Goal: Transaction & Acquisition: Book appointment/travel/reservation

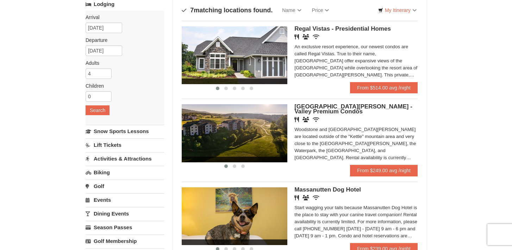
scroll to position [41, 0]
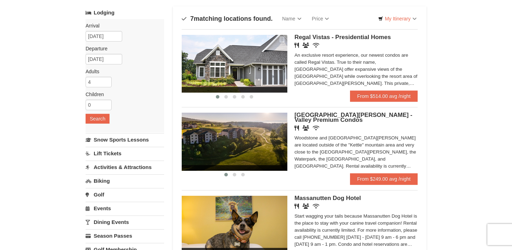
click at [258, 138] on img at bounding box center [235, 142] width 106 height 58
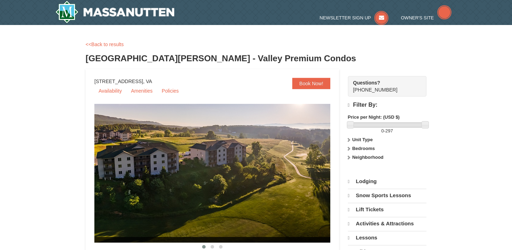
select select "10"
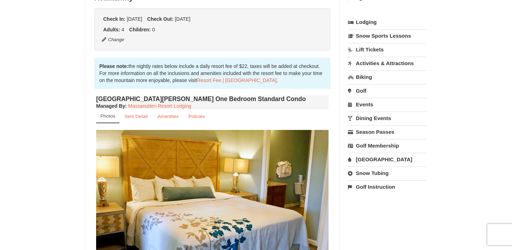
scroll to position [274, 0]
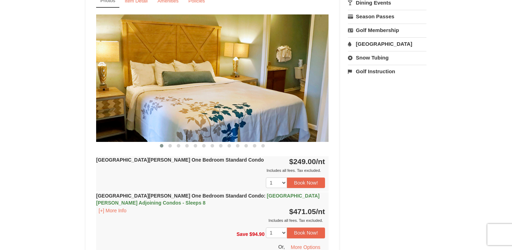
click at [253, 127] on img at bounding box center [212, 77] width 232 height 127
click at [272, 122] on img at bounding box center [212, 77] width 232 height 127
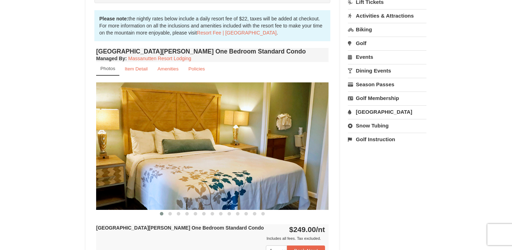
scroll to position [196, 0]
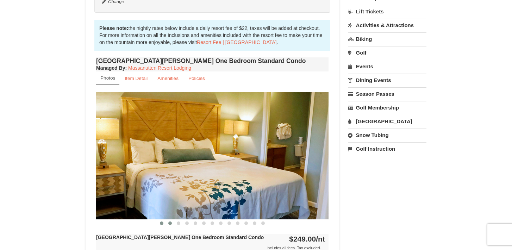
click at [170, 220] on button at bounding box center [170, 223] width 8 height 7
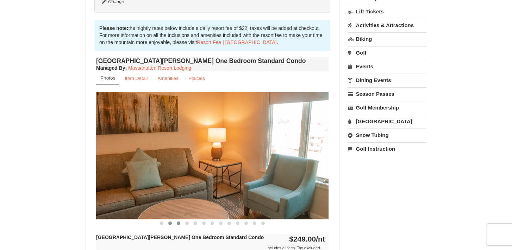
click at [177, 222] on span at bounding box center [179, 223] width 4 height 4
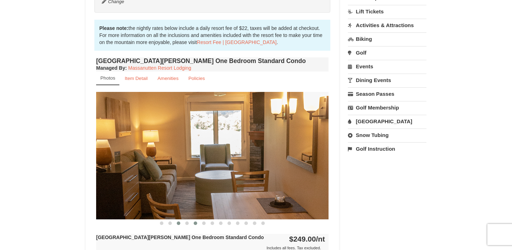
click at [196, 223] on span at bounding box center [196, 223] width 4 height 4
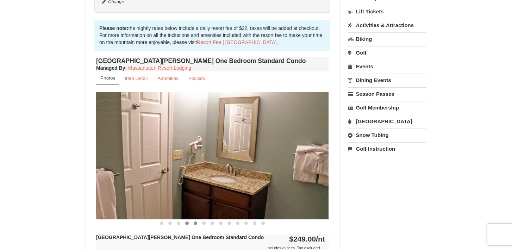
click at [190, 223] on button at bounding box center [187, 223] width 8 height 7
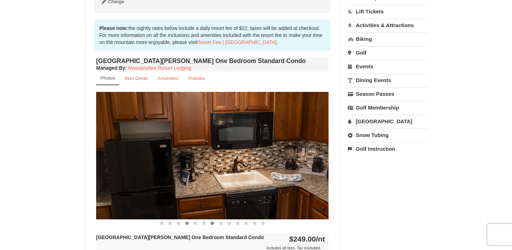
click at [213, 222] on span at bounding box center [212, 223] width 4 height 4
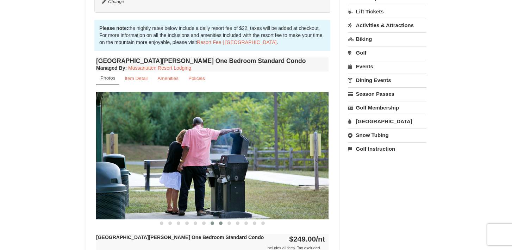
click at [221, 224] on span at bounding box center [221, 223] width 4 height 4
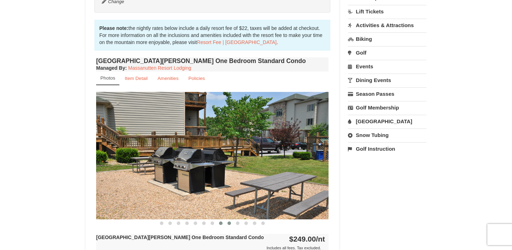
click at [232, 220] on button at bounding box center [229, 223] width 8 height 7
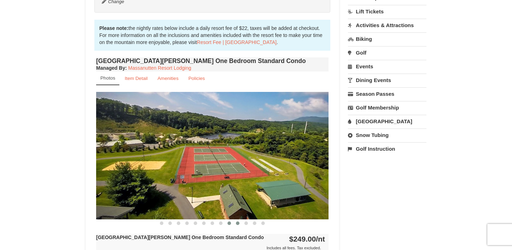
click at [238, 223] on span at bounding box center [238, 223] width 4 height 4
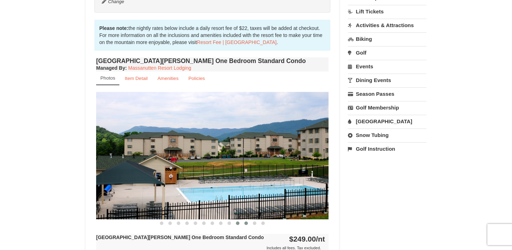
click at [250, 223] on button at bounding box center [246, 223] width 8 height 7
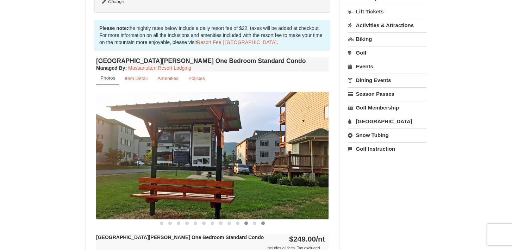
click at [261, 224] on button at bounding box center [263, 223] width 8 height 7
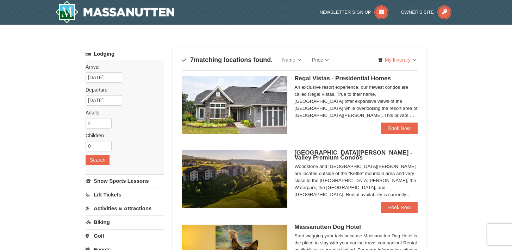
click at [259, 97] on img at bounding box center [235, 105] width 106 height 58
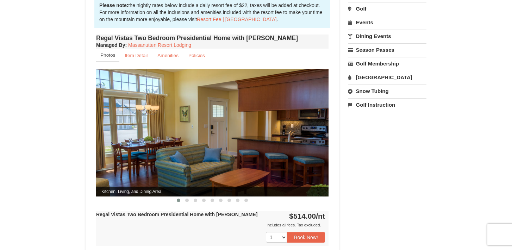
scroll to position [254, 0]
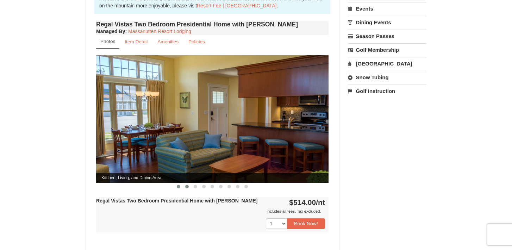
click at [188, 185] on span at bounding box center [187, 187] width 4 height 4
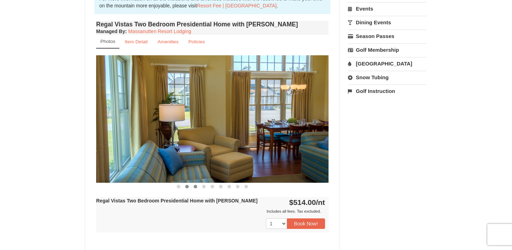
click at [195, 185] on span at bounding box center [196, 187] width 4 height 4
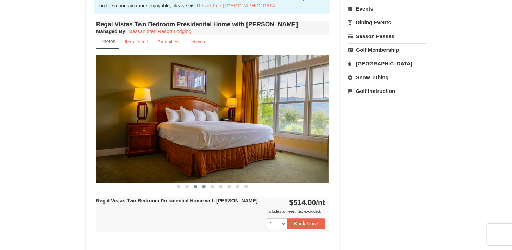
click at [207, 183] on button at bounding box center [204, 186] width 8 height 7
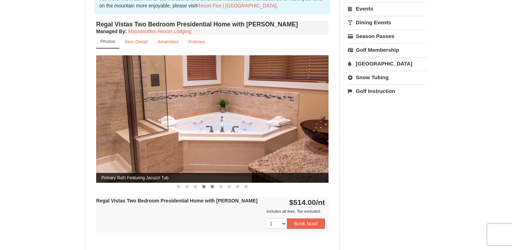
click at [214, 183] on button at bounding box center [212, 186] width 8 height 7
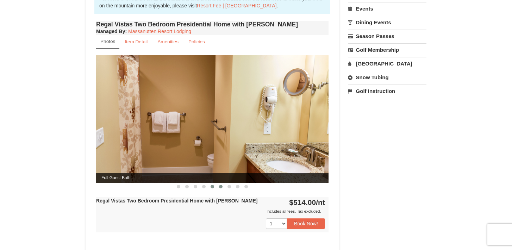
click at [221, 185] on span at bounding box center [221, 187] width 4 height 4
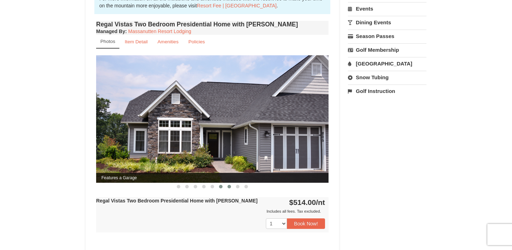
click at [231, 183] on button at bounding box center [229, 186] width 8 height 7
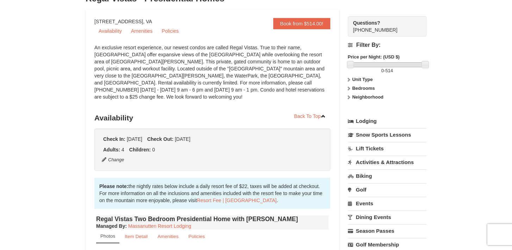
scroll to position [0, 0]
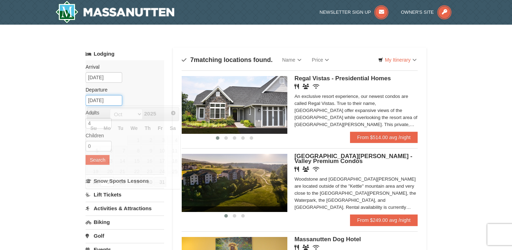
click at [105, 98] on input "10/27/2025" at bounding box center [104, 100] width 37 height 11
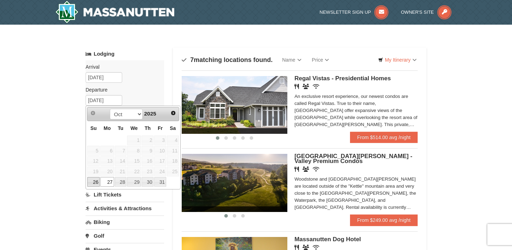
click at [94, 182] on link "26" at bounding box center [93, 182] width 12 height 10
type input "[DATE]"
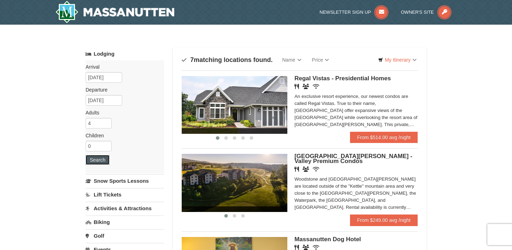
click at [100, 159] on button "Search" at bounding box center [98, 160] width 24 height 10
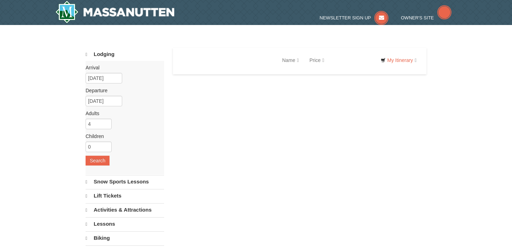
select select "10"
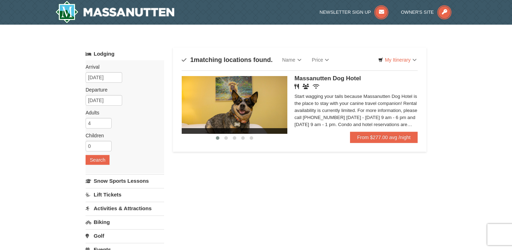
click at [258, 92] on img at bounding box center [235, 105] width 106 height 58
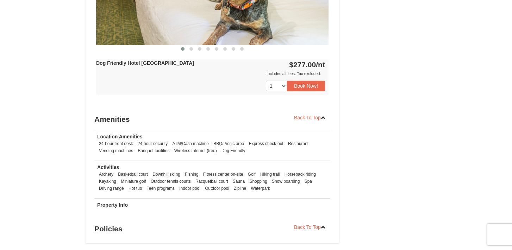
scroll to position [296, 0]
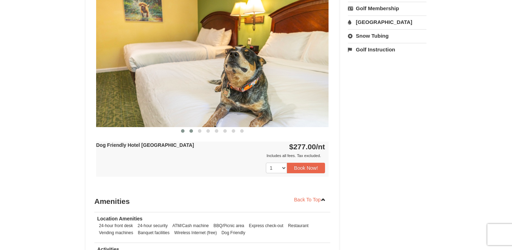
click at [190, 129] on span at bounding box center [191, 131] width 4 height 4
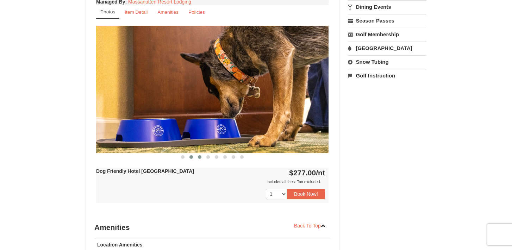
scroll to position [260, 0]
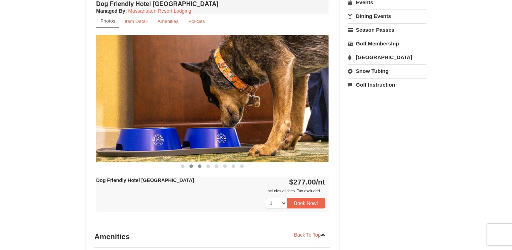
click at [198, 165] on span at bounding box center [200, 166] width 4 height 4
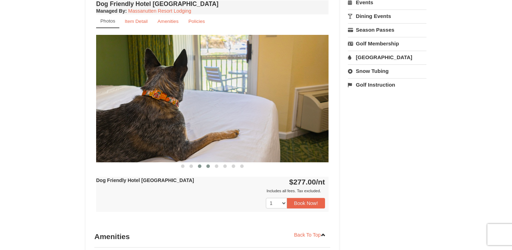
click at [209, 166] on span at bounding box center [208, 166] width 4 height 4
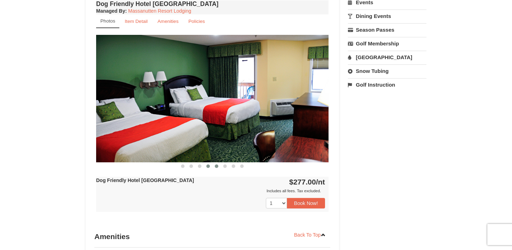
click at [217, 166] on span at bounding box center [217, 166] width 4 height 4
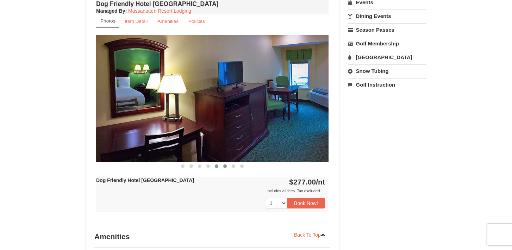
click at [225, 167] on span at bounding box center [225, 166] width 4 height 4
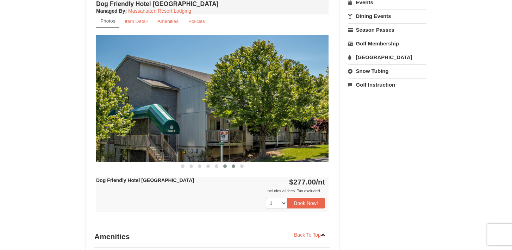
click at [236, 167] on button at bounding box center [233, 166] width 8 height 7
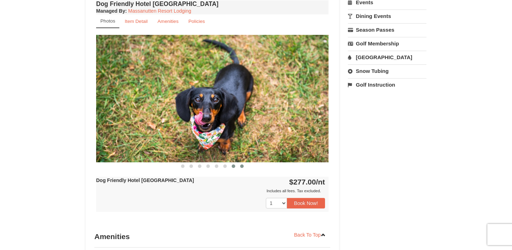
click at [244, 165] on button at bounding box center [242, 166] width 8 height 7
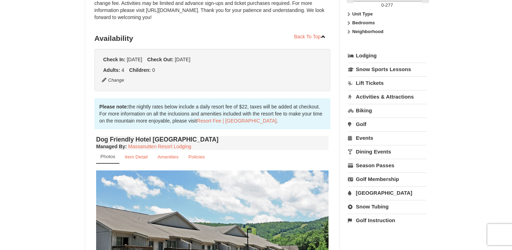
scroll to position [128, 0]
